Goal: Task Accomplishment & Management: Manage account settings

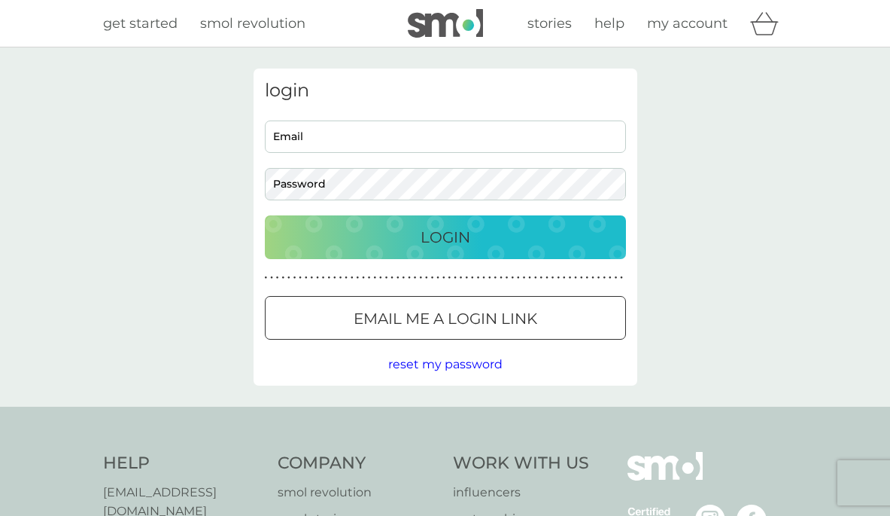
click at [361, 138] on input "Email" at bounding box center [445, 136] width 361 height 32
type input "jessharvey90@gmail.com"
click at [413, 232] on div "Login" at bounding box center [445, 237] width 331 height 24
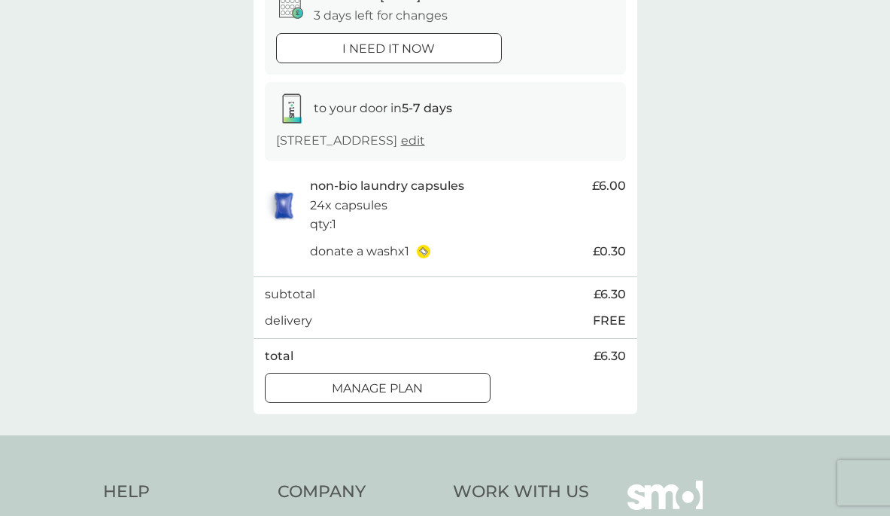
scroll to position [188, 0]
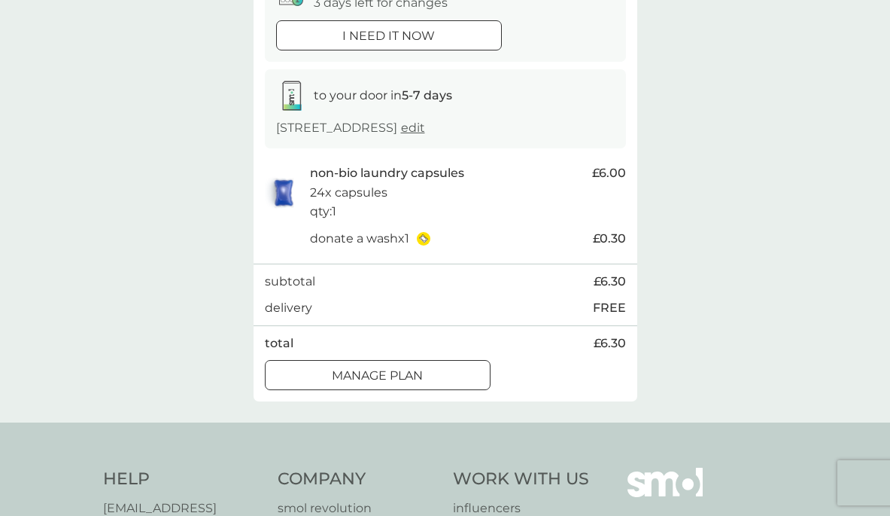
click at [394, 371] on div at bounding box center [378, 376] width 54 height 16
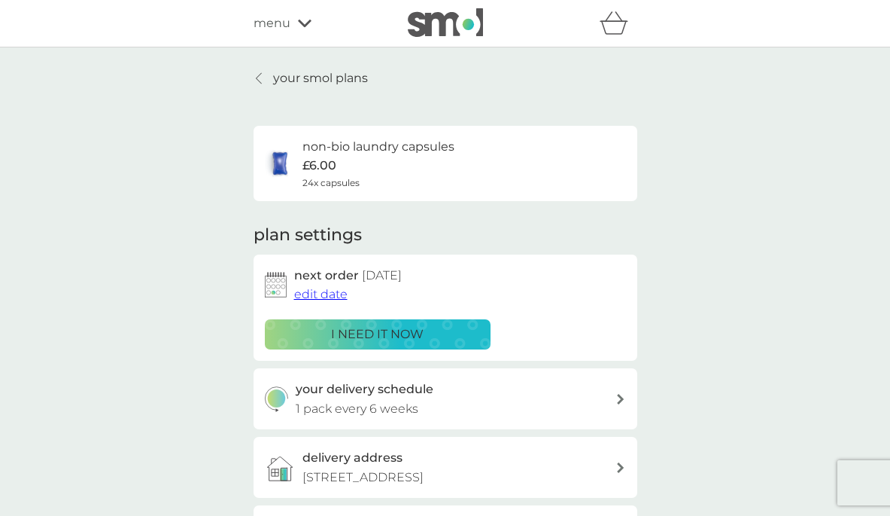
click at [324, 296] on span "edit date" at bounding box center [320, 294] width 53 height 14
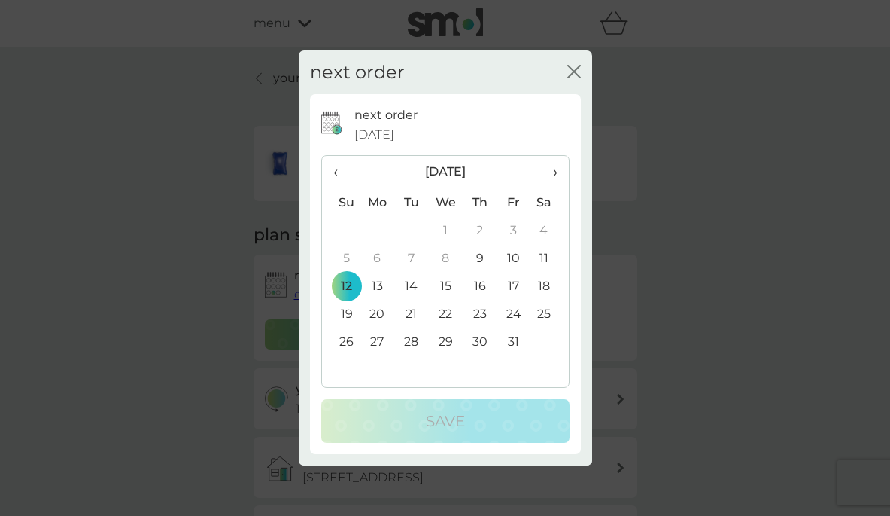
click at [345, 338] on td "26" at bounding box center [341, 341] width 38 height 28
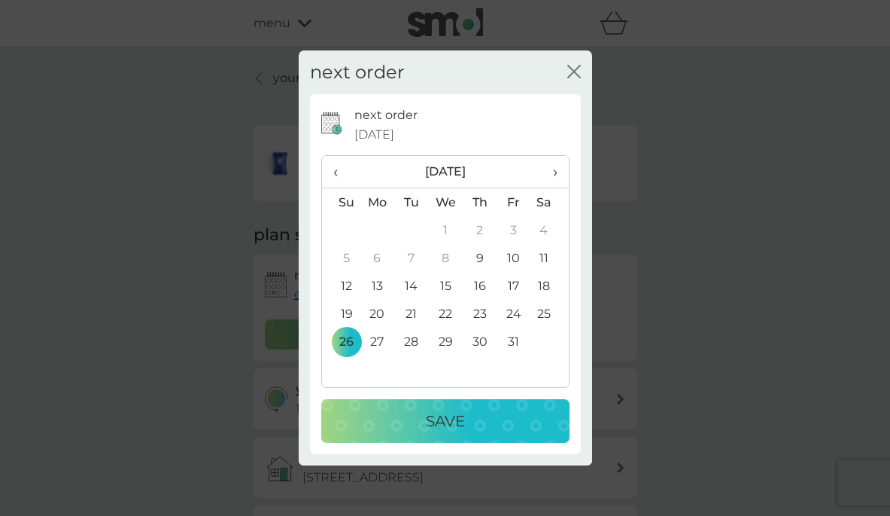
click at [404, 412] on div "Save" at bounding box center [445, 421] width 218 height 24
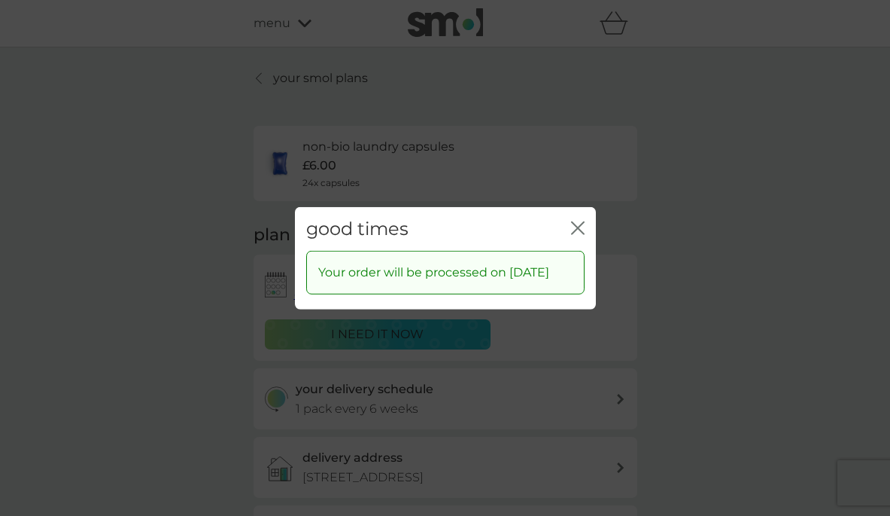
click at [585, 213] on div "good times close" at bounding box center [445, 228] width 301 height 44
click at [581, 221] on icon "close" at bounding box center [581, 227] width 6 height 12
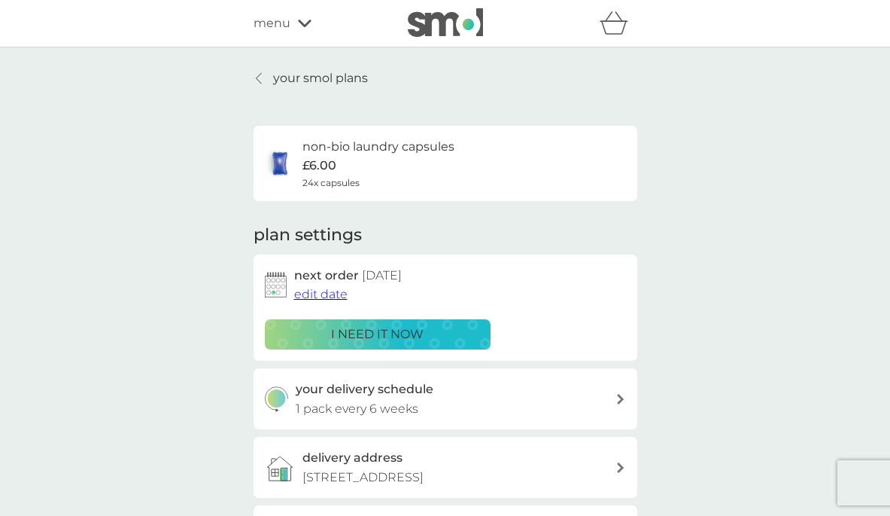
click at [342, 68] on p "your smol plans" at bounding box center [320, 78] width 95 height 20
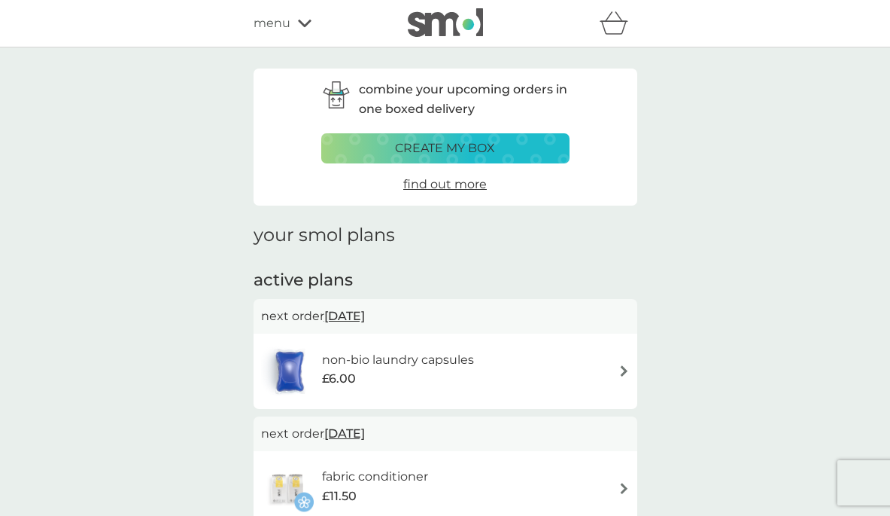
scroll to position [219, 0]
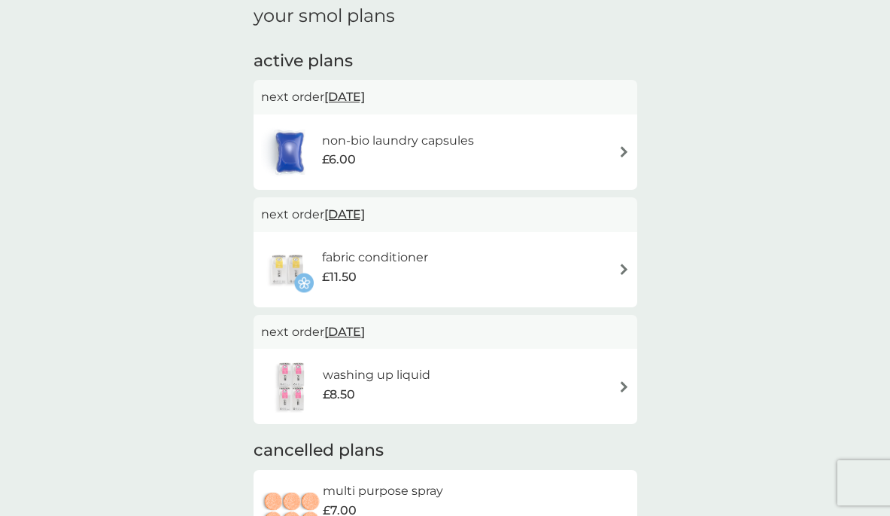
click at [424, 254] on h6 "fabric conditioner" at bounding box center [375, 258] width 106 height 20
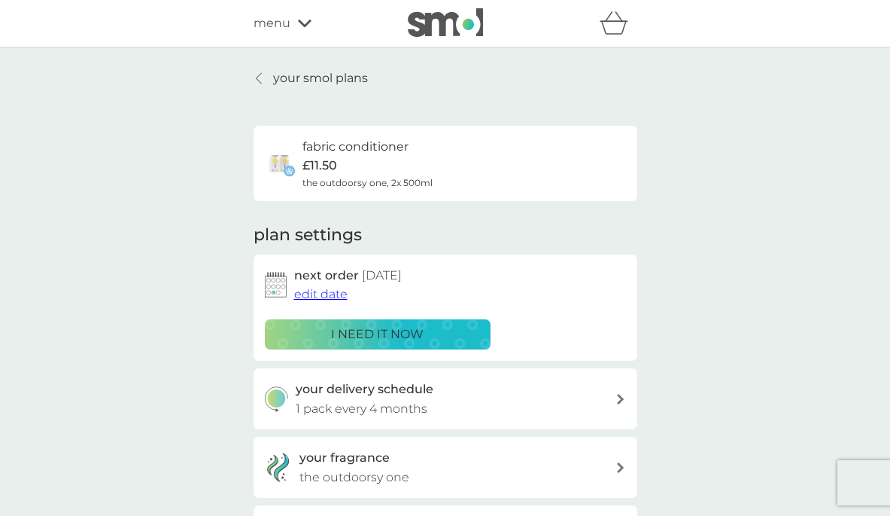
click at [321, 294] on span "edit date" at bounding box center [320, 294] width 53 height 14
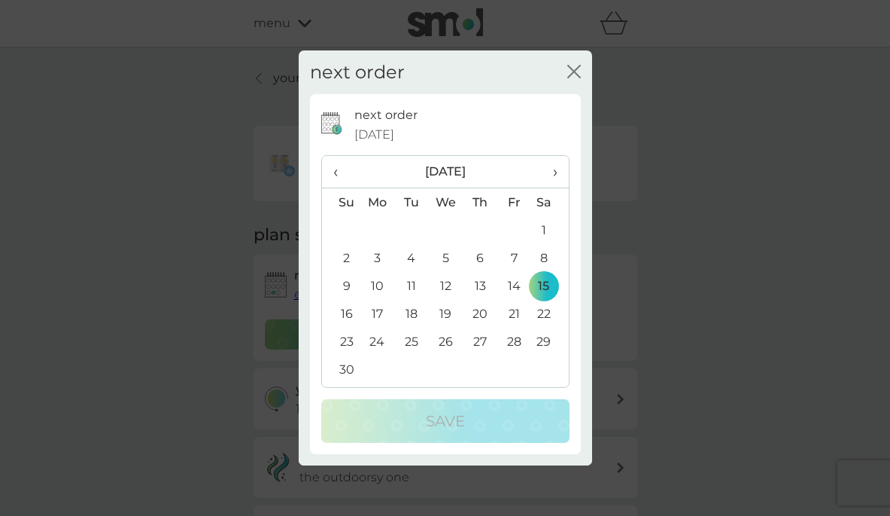
click at [336, 175] on span "‹" at bounding box center [341, 172] width 16 height 32
click at [352, 337] on td "26" at bounding box center [341, 341] width 38 height 28
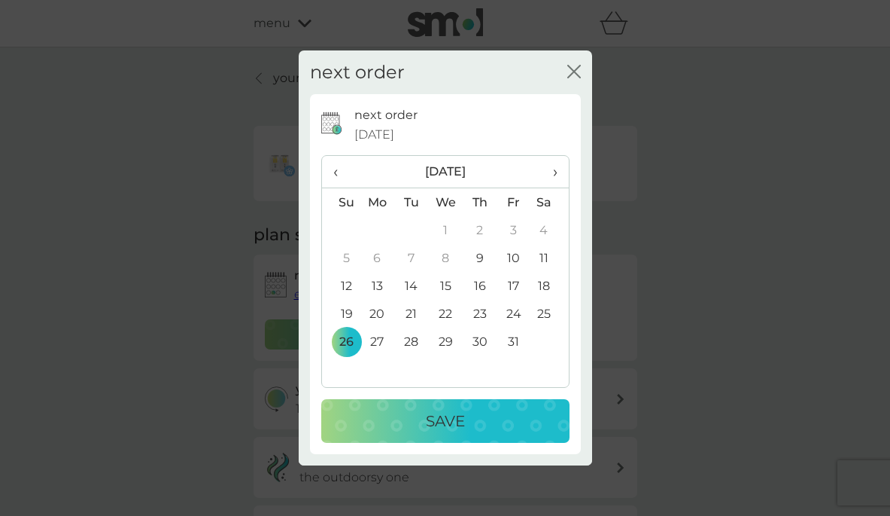
click at [377, 335] on td "27" at bounding box center [378, 341] width 35 height 28
click at [395, 411] on div "Save" at bounding box center [445, 421] width 218 height 24
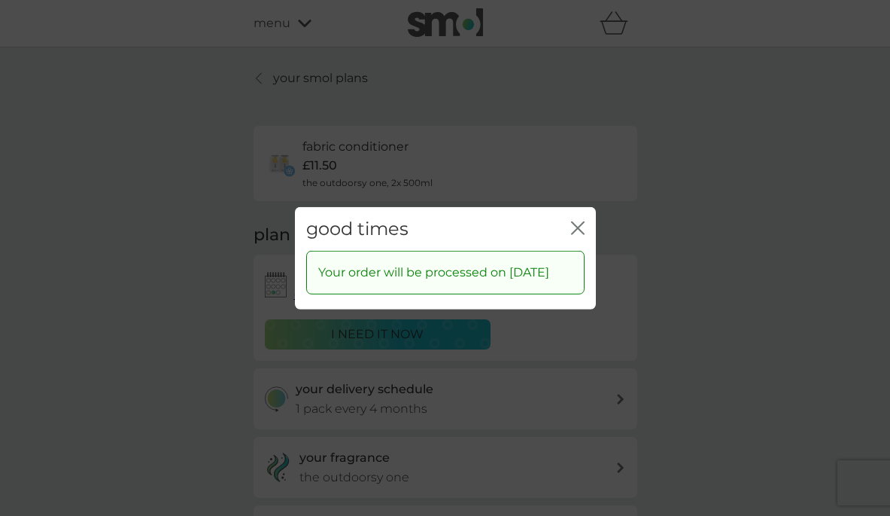
click at [584, 221] on icon "close" at bounding box center [578, 228] width 14 height 14
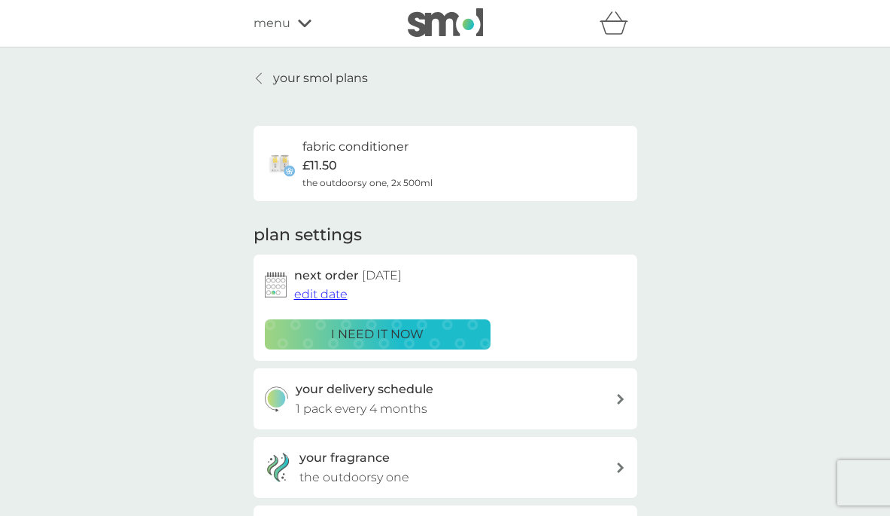
click at [296, 75] on p "your smol plans" at bounding box center [320, 78] width 95 height 20
